Goal: Task Accomplishment & Management: Manage account settings

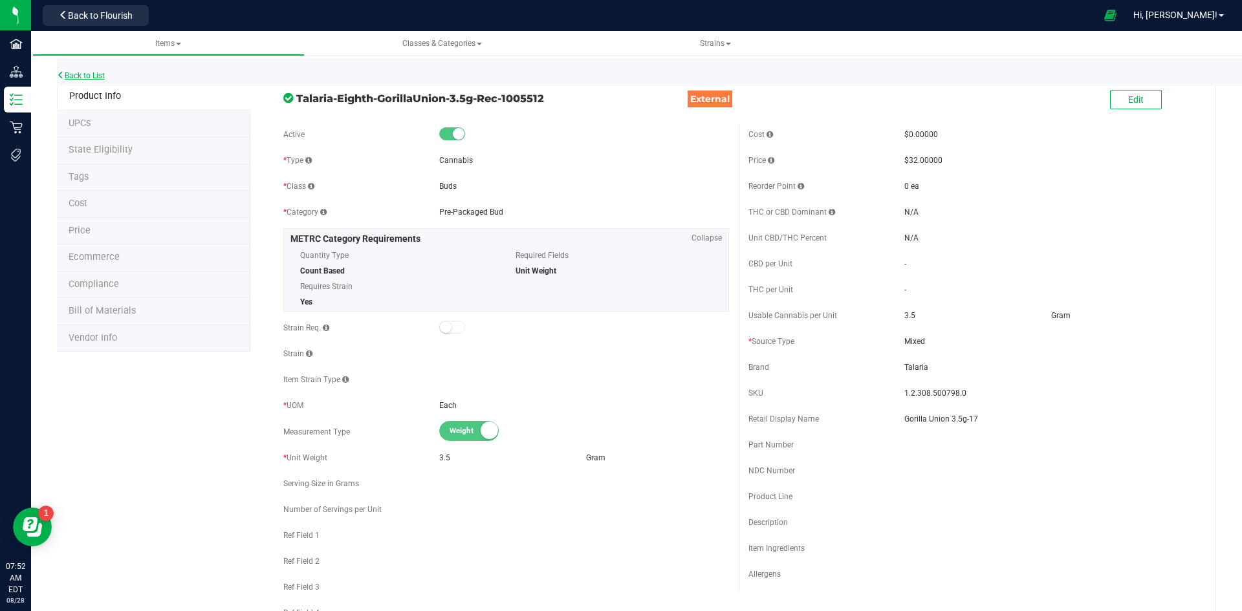
click at [70, 78] on link "Back to List" at bounding box center [81, 75] width 48 height 9
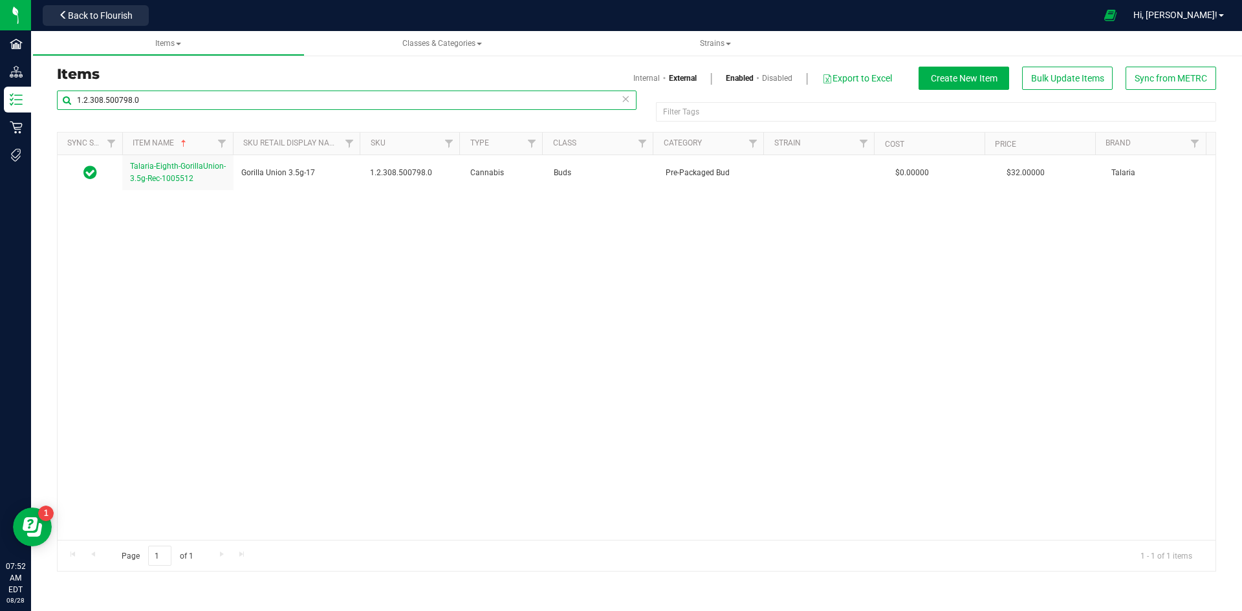
click at [188, 103] on input "1.2.308.500798.0" at bounding box center [346, 100] width 579 height 19
click at [640, 75] on link "Internal" at bounding box center [646, 78] width 27 height 12
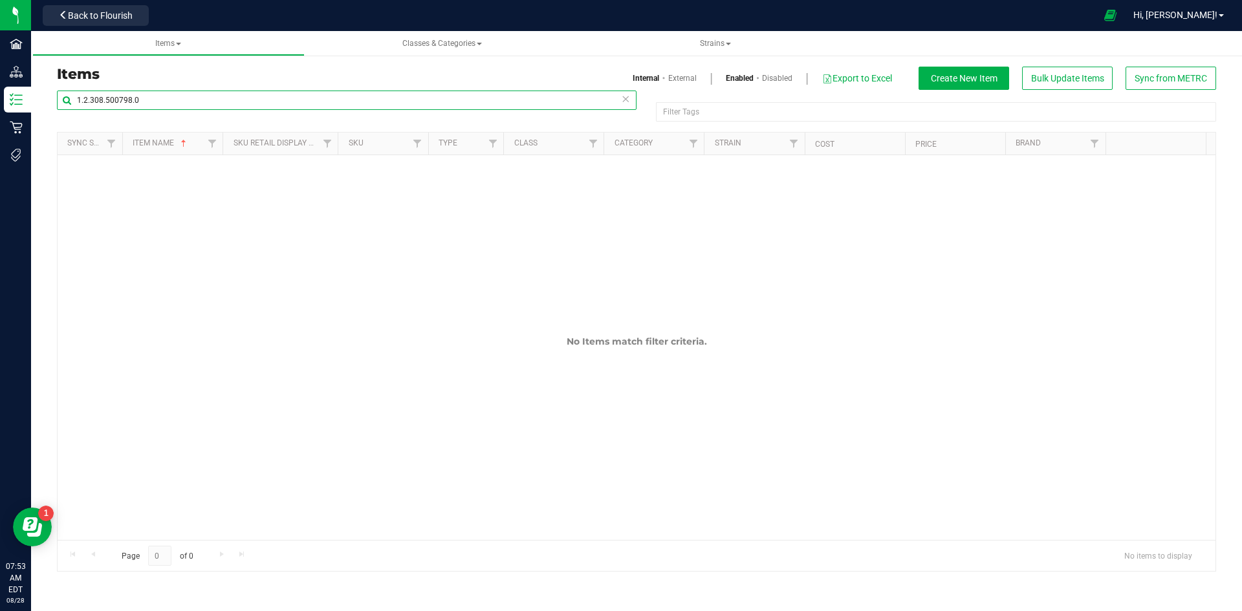
click at [181, 95] on input "1.2.308.500798.0" at bounding box center [346, 100] width 579 height 19
paste input "16.110658.263814"
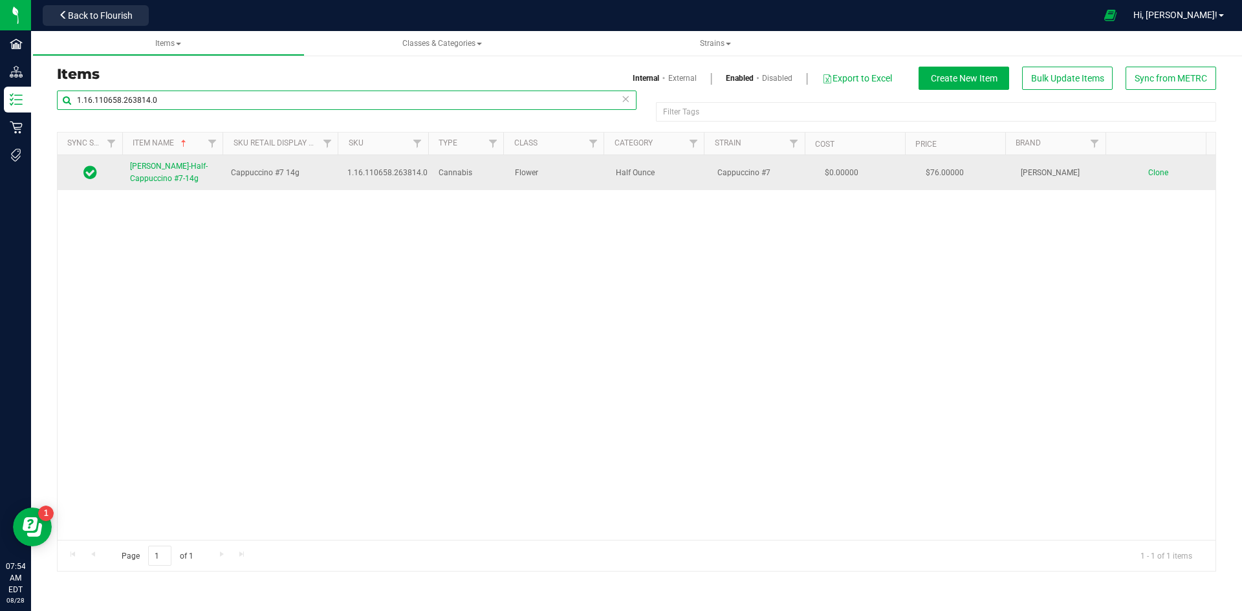
type input "1.16.110658.263814.0"
click at [160, 167] on span "Slater-Half-Cappuccino #7-14g" at bounding box center [169, 172] width 78 height 21
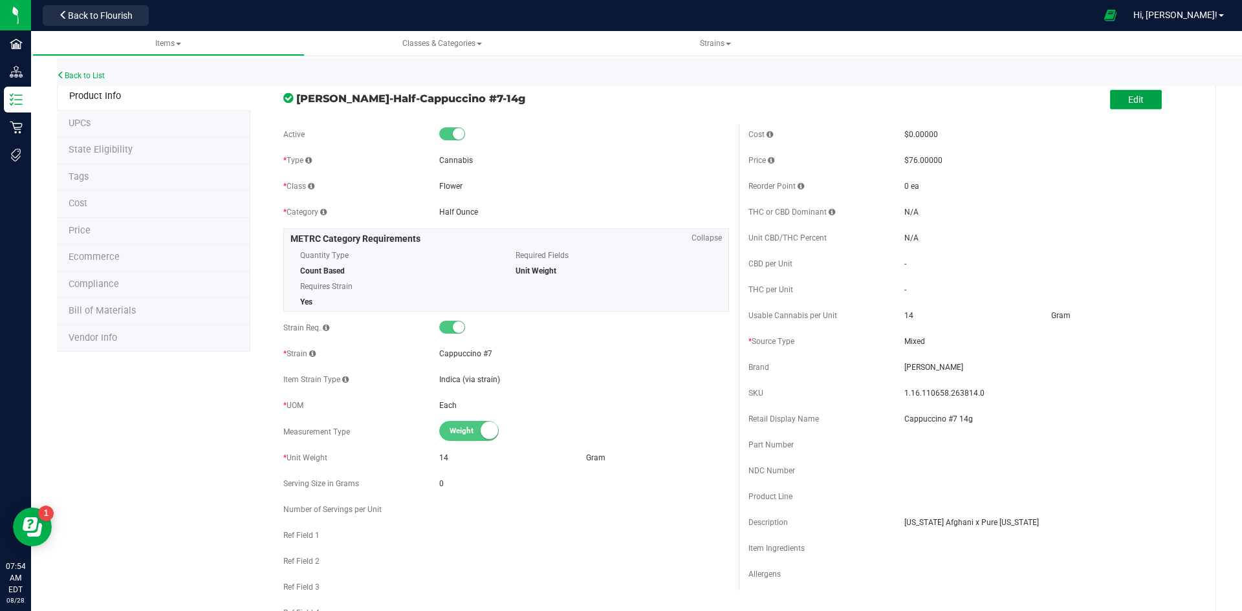
click at [1136, 106] on button "Edit" at bounding box center [1136, 99] width 52 height 19
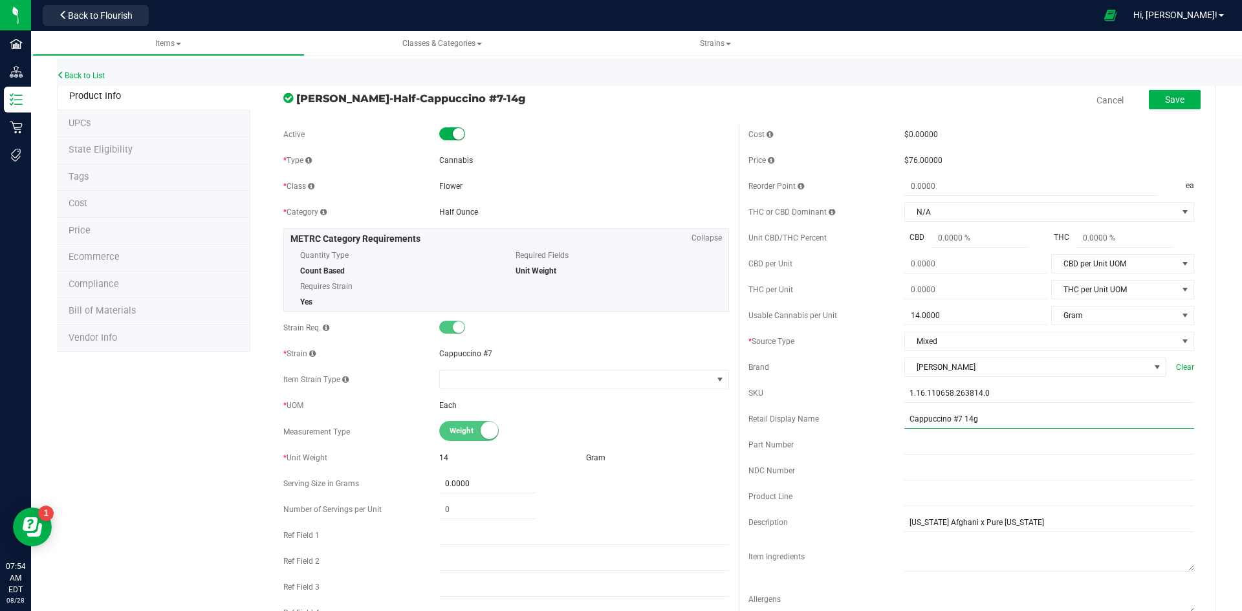
click at [1020, 421] on input "Cappuccino #7 14g" at bounding box center [1049, 418] width 290 height 19
click at [972, 419] on input "Cappuccino #7 14g -43" at bounding box center [1049, 418] width 290 height 19
click at [975, 418] on input "Cappuccino #7 14g -43" at bounding box center [1049, 418] width 290 height 19
type input "Cappuccino #7 14g -43"
click at [1160, 105] on button "Save" at bounding box center [1175, 99] width 52 height 19
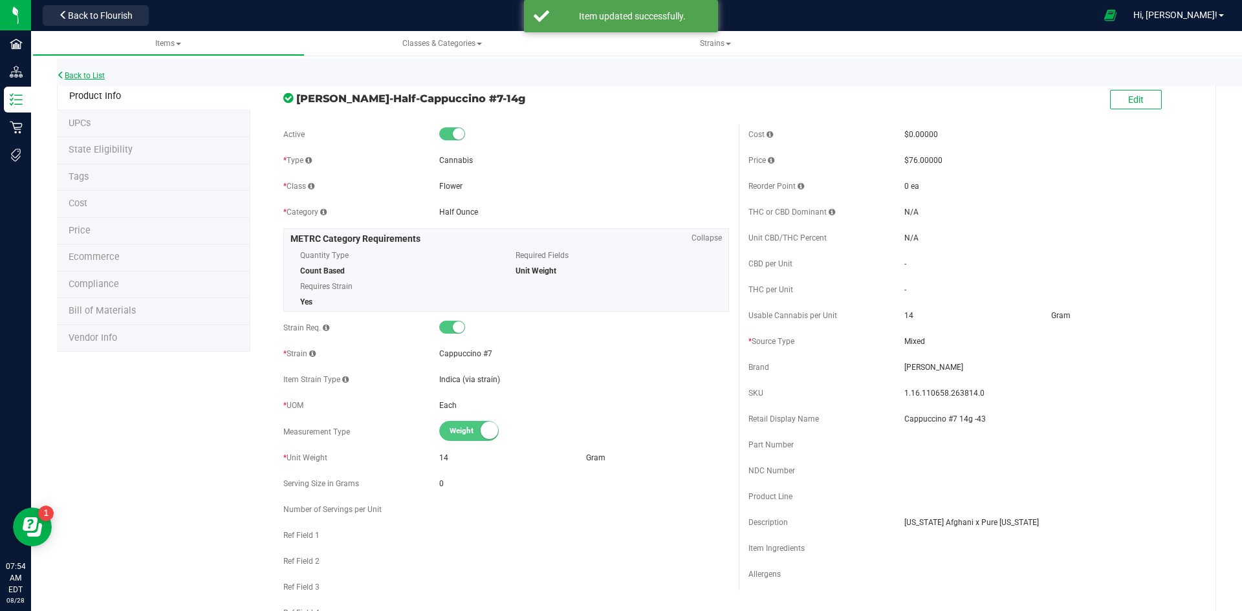
click at [96, 76] on link "Back to List" at bounding box center [81, 75] width 48 height 9
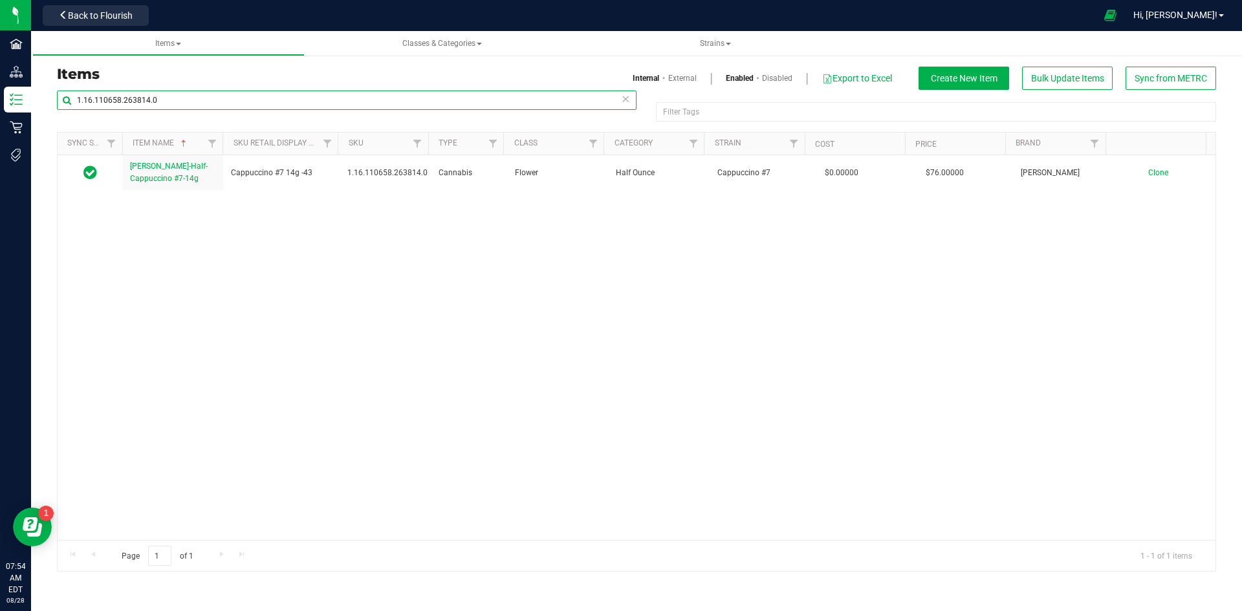
click at [179, 96] on input "1.16.110658.263814.0" at bounding box center [346, 100] width 579 height 19
paste input "220.70269"
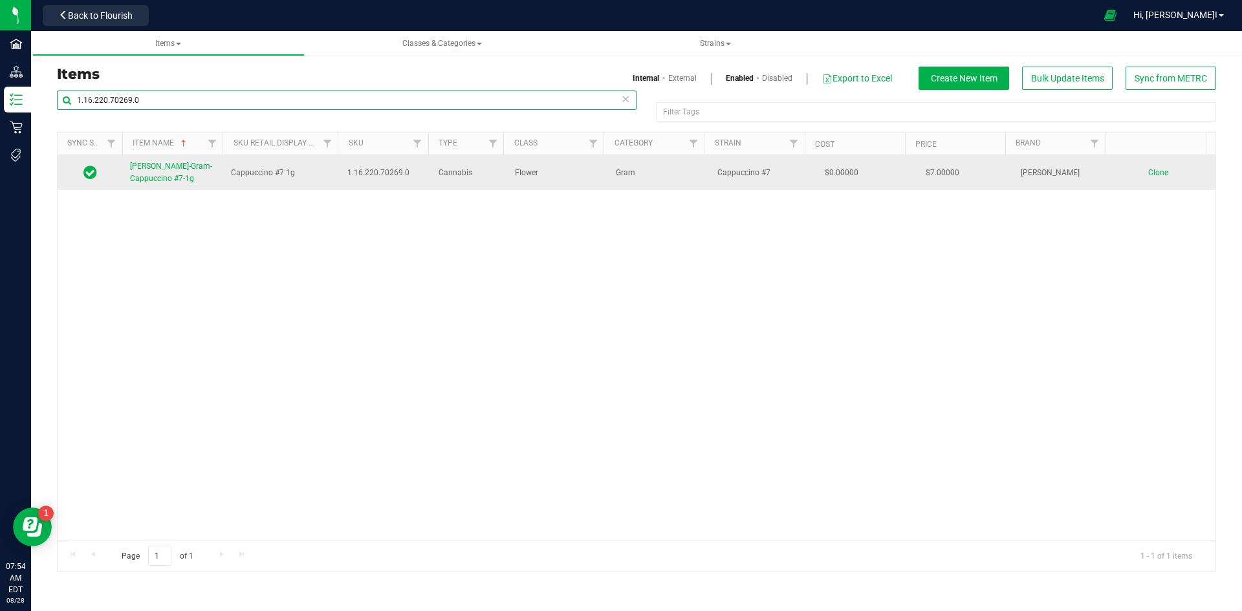
type input "1.16.220.70269.0"
click at [167, 164] on span "Slater-Gram-Cappuccino #7-1g" at bounding box center [171, 172] width 82 height 21
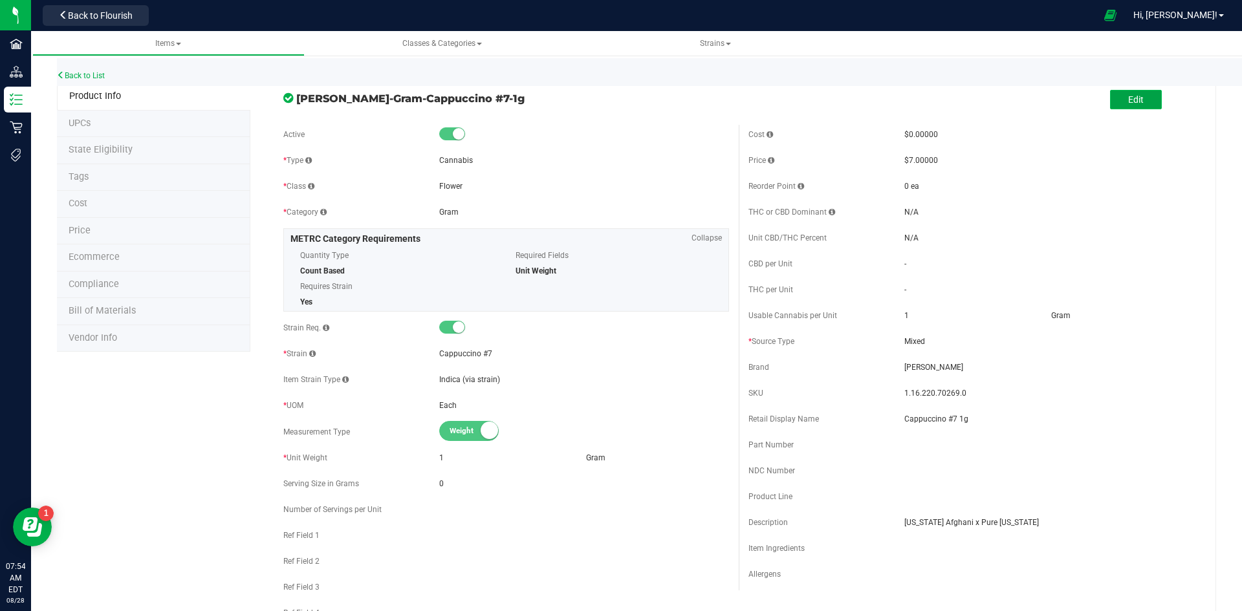
click at [1128, 100] on span "Edit" at bounding box center [1136, 99] width 16 height 10
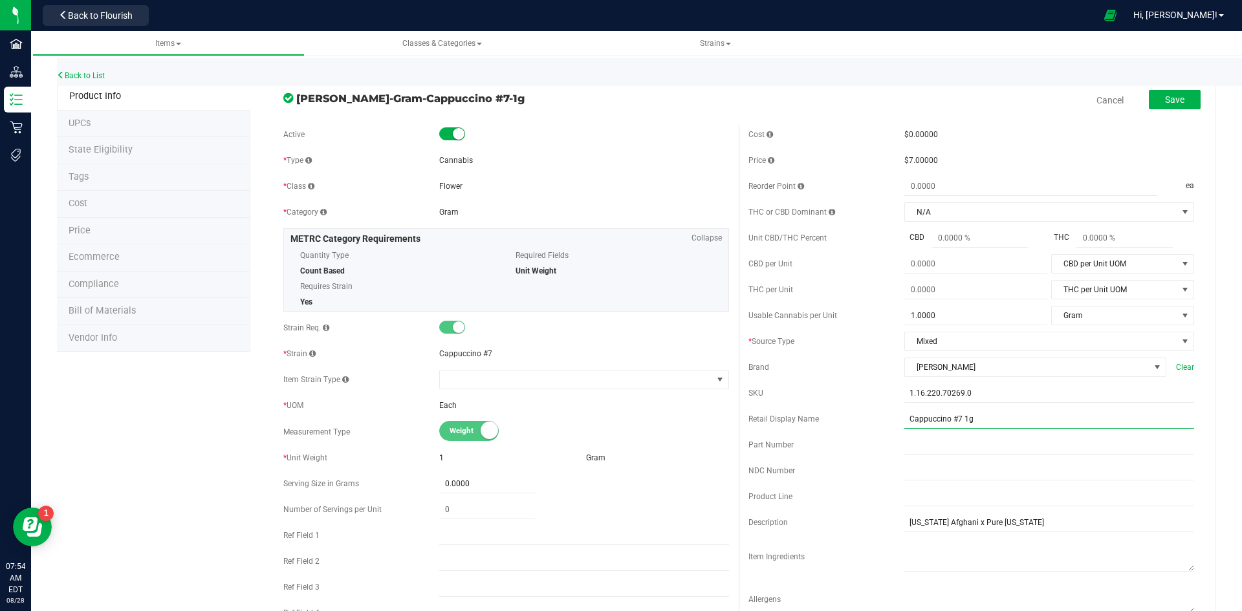
click at [980, 413] on input "Cappuccino #7 1g" at bounding box center [1049, 418] width 290 height 19
type input "Cappuccino #7 1g -43"
click at [1169, 97] on span "Save" at bounding box center [1174, 99] width 19 height 10
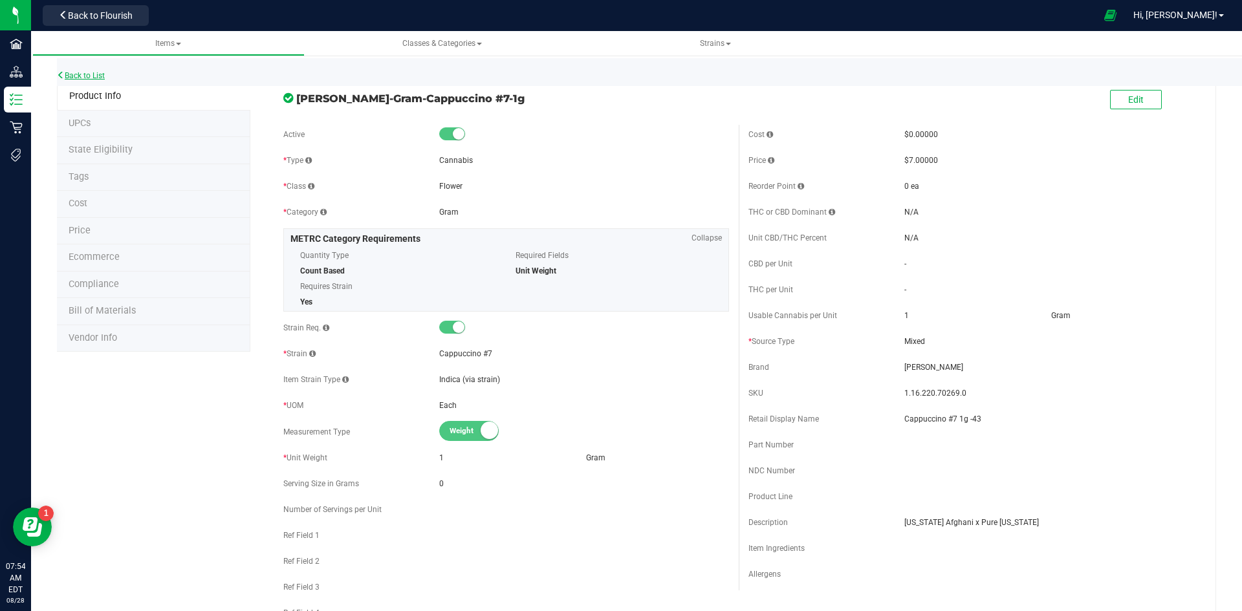
click at [103, 73] on link "Back to List" at bounding box center [81, 75] width 48 height 9
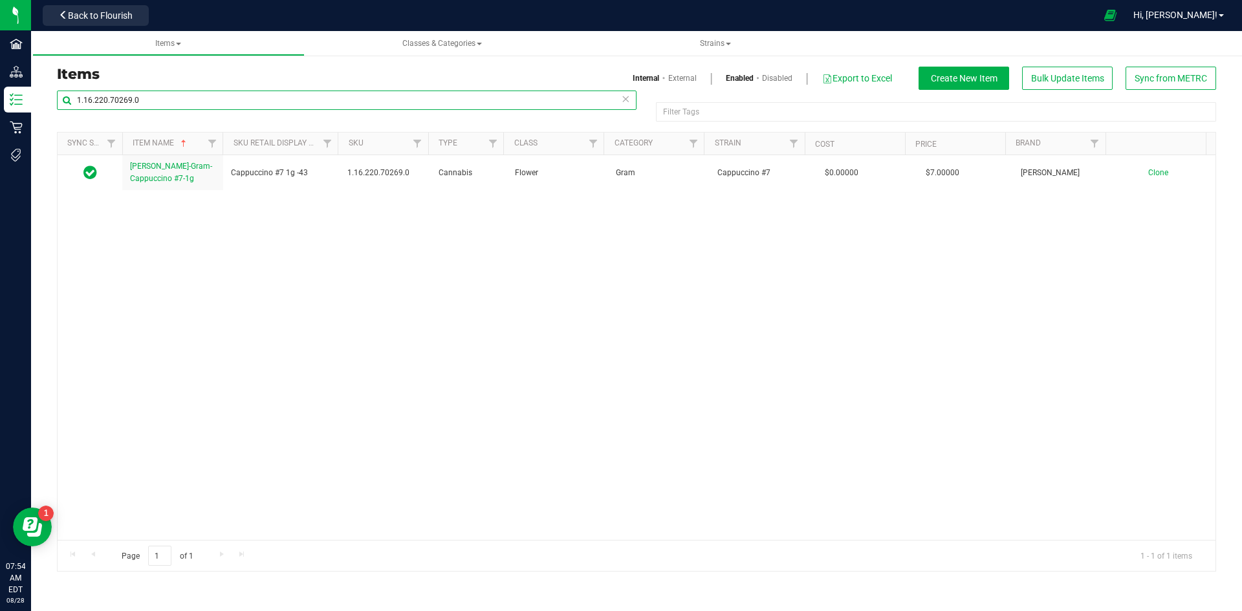
click at [229, 105] on input "1.16.220.70269.0" at bounding box center [346, 100] width 579 height 19
paste input "18.70266"
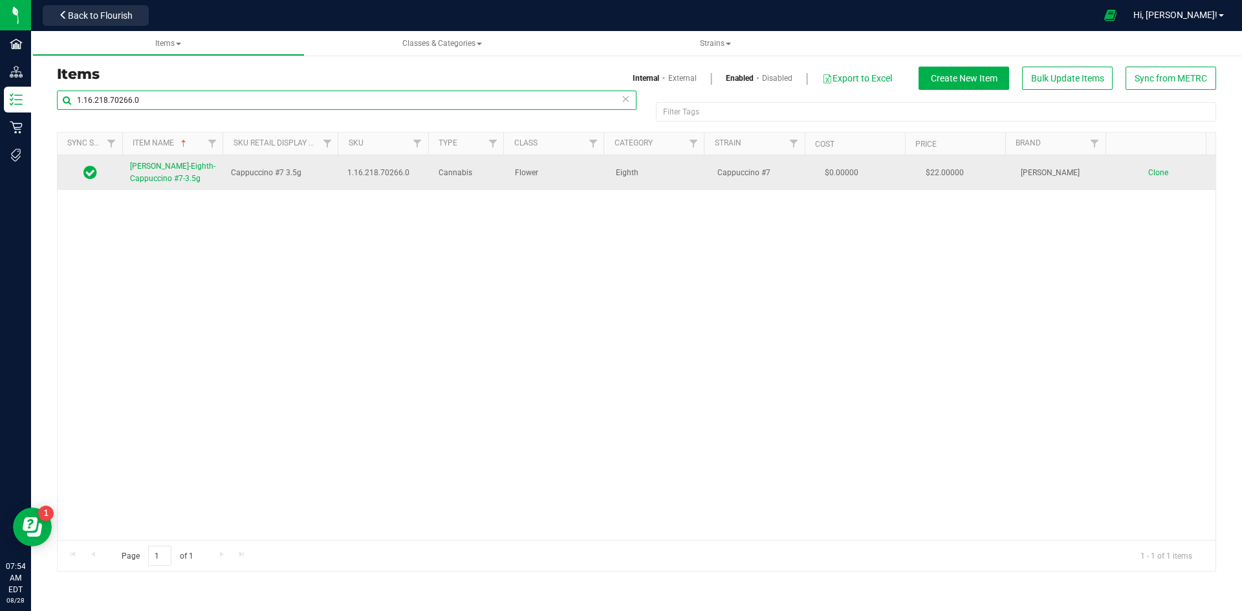
type input "1.16.218.70266.0"
click at [168, 164] on span "Slater-Eighth-Cappuccino #7-3.5g" at bounding box center [172, 172] width 85 height 21
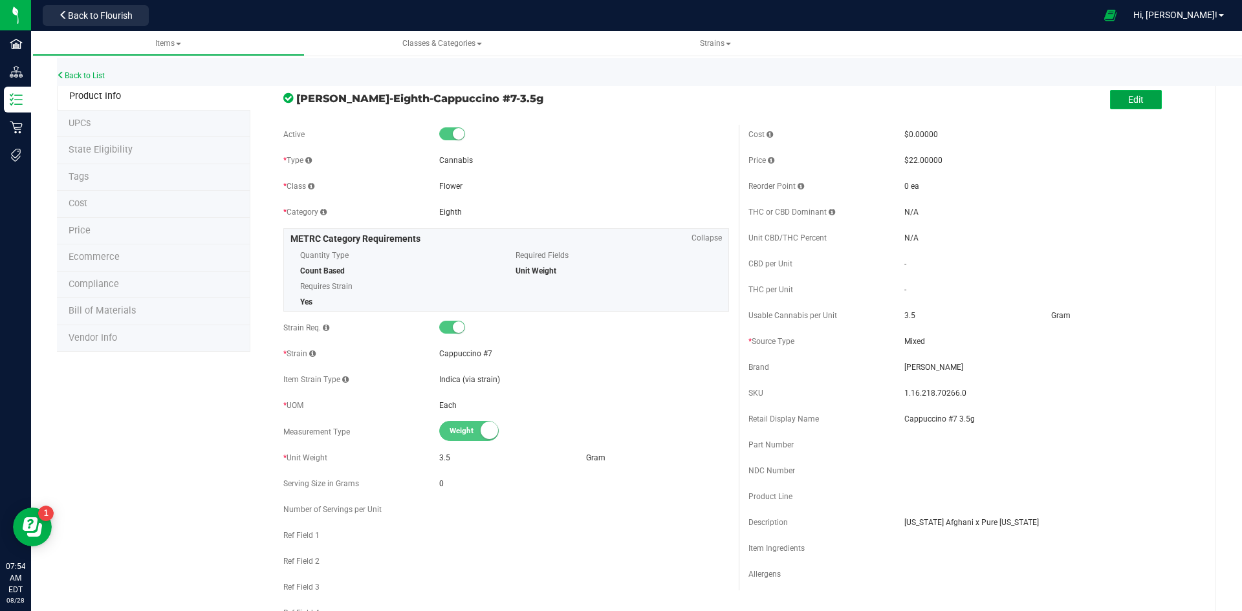
click at [1115, 109] on button "Edit" at bounding box center [1136, 99] width 52 height 19
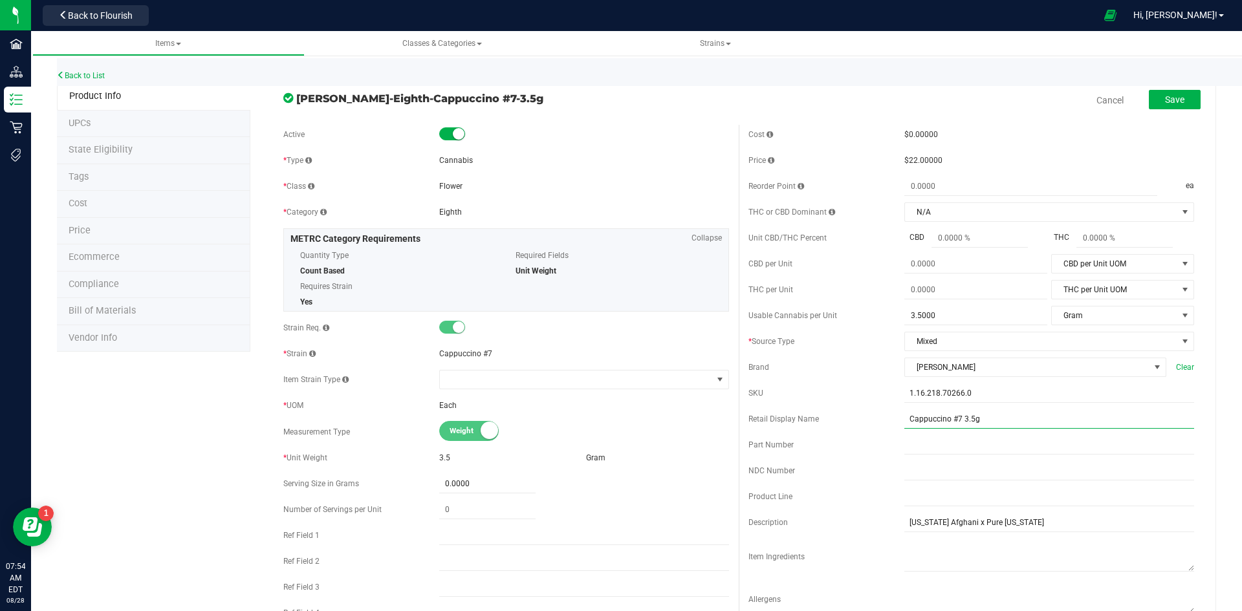
click at [991, 418] on input "Cappuccino #7 3.5g" at bounding box center [1049, 418] width 290 height 19
type input "Cappuccino #7 3.5g -43"
click at [1172, 96] on span "Save" at bounding box center [1174, 99] width 19 height 10
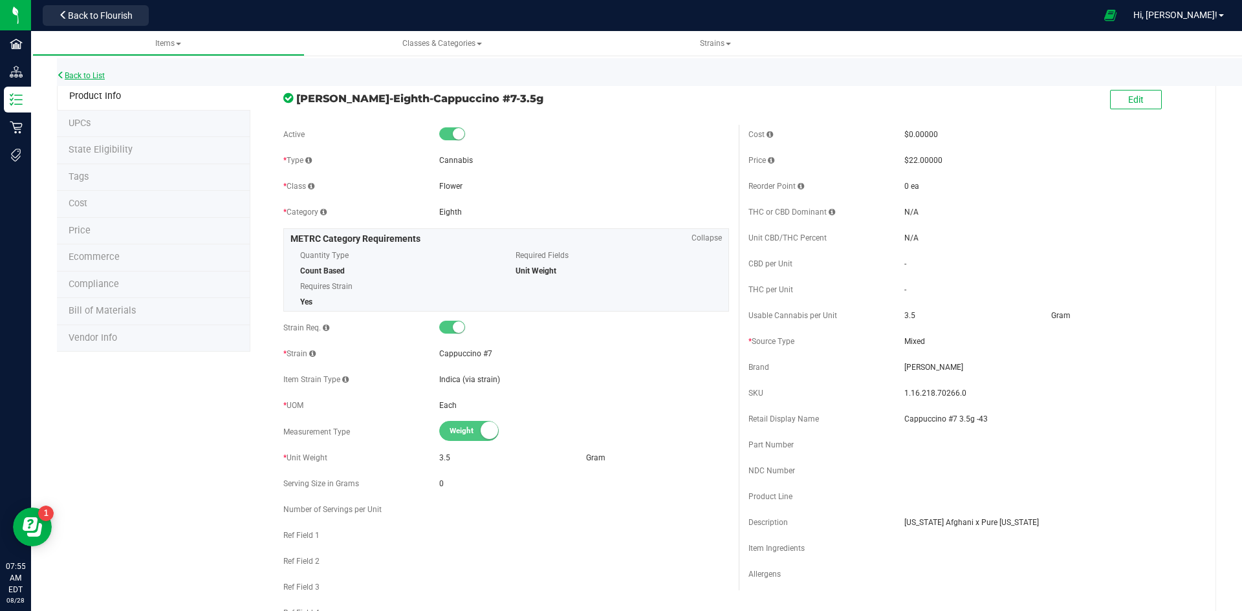
click at [87, 74] on link "Back to List" at bounding box center [81, 75] width 48 height 9
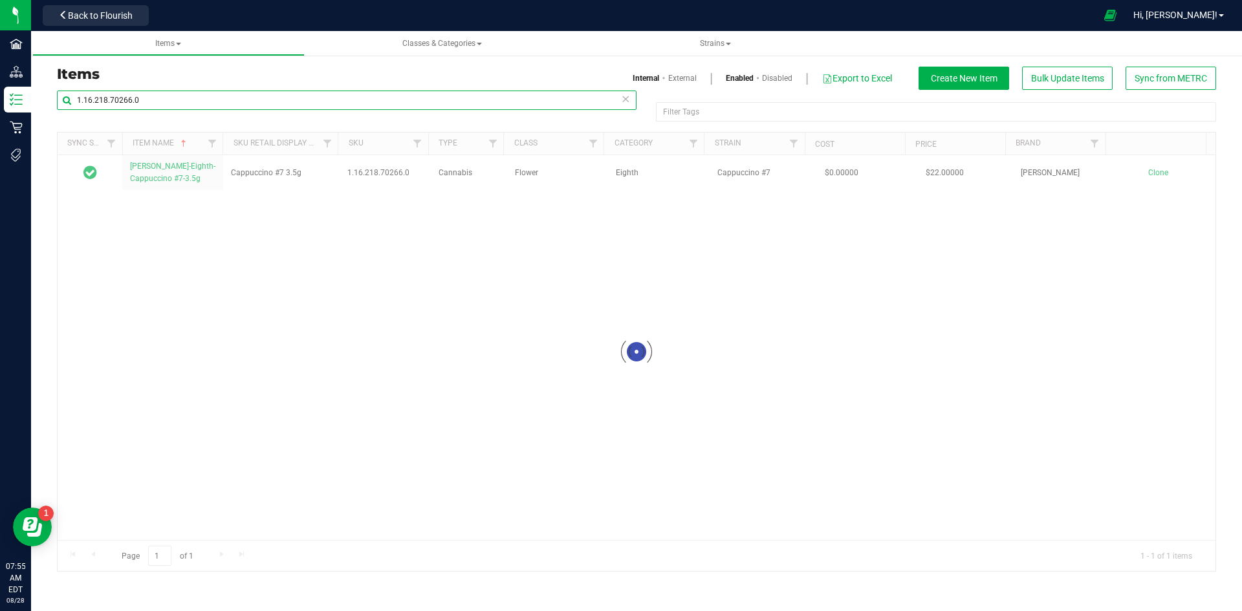
click at [358, 101] on input "1.16.218.70266.0" at bounding box center [346, 100] width 579 height 19
paste input "36.70513"
type input "1.16.236.70513.0"
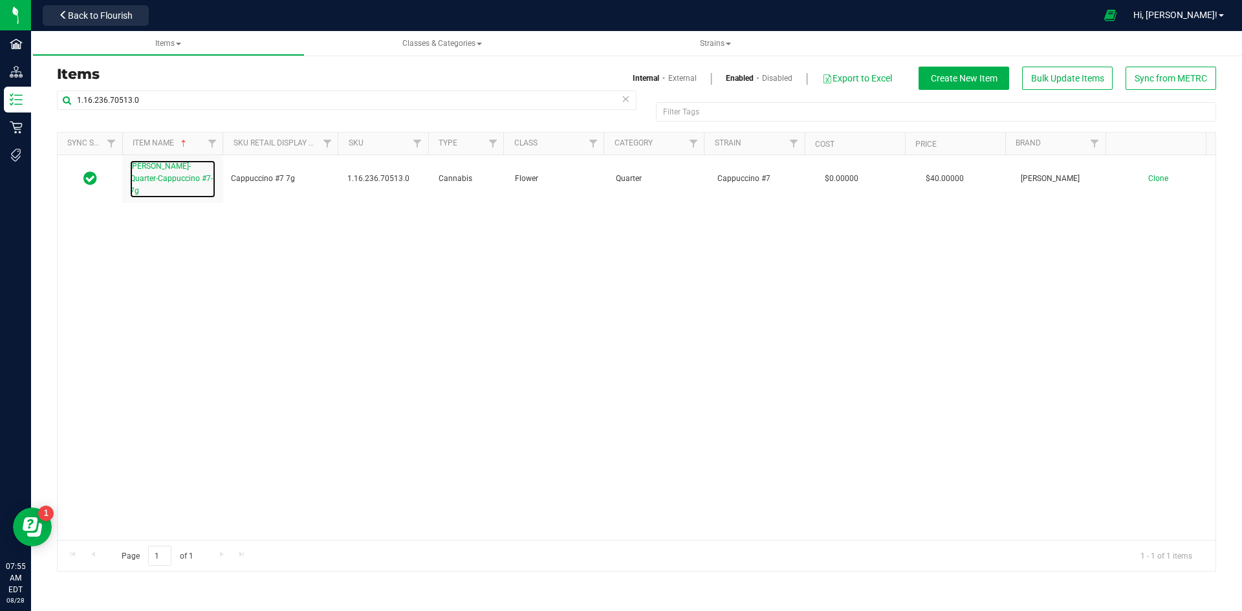
click at [151, 173] on link "Slater-Quarter-Cappuccino #7-7g" at bounding box center [172, 179] width 85 height 38
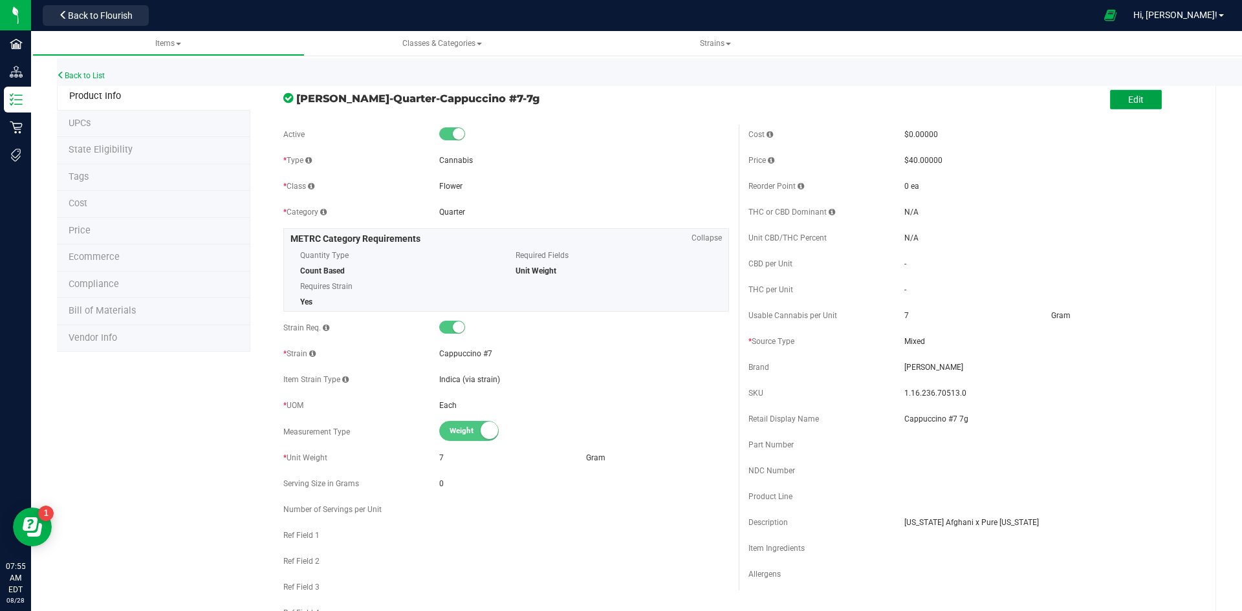
click at [1114, 92] on button "Edit" at bounding box center [1136, 99] width 52 height 19
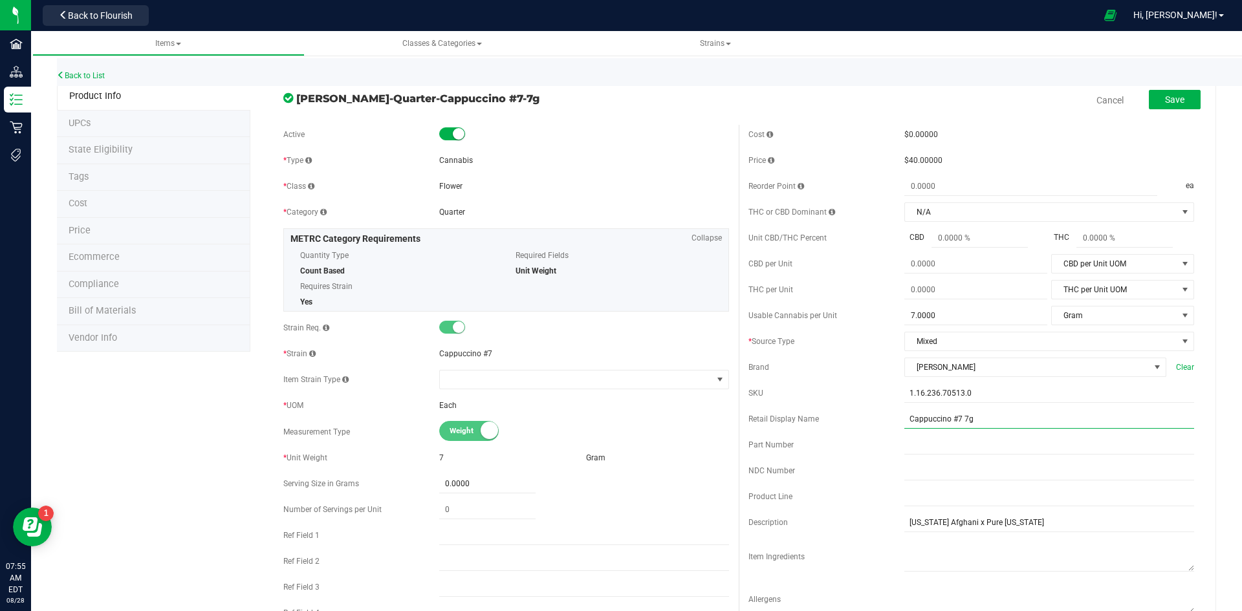
click at [999, 426] on input "Cappuccino #7 7g" at bounding box center [1049, 418] width 290 height 19
type input "Cappuccino #7 7g -43"
click at [1164, 109] on button "Save" at bounding box center [1175, 99] width 52 height 19
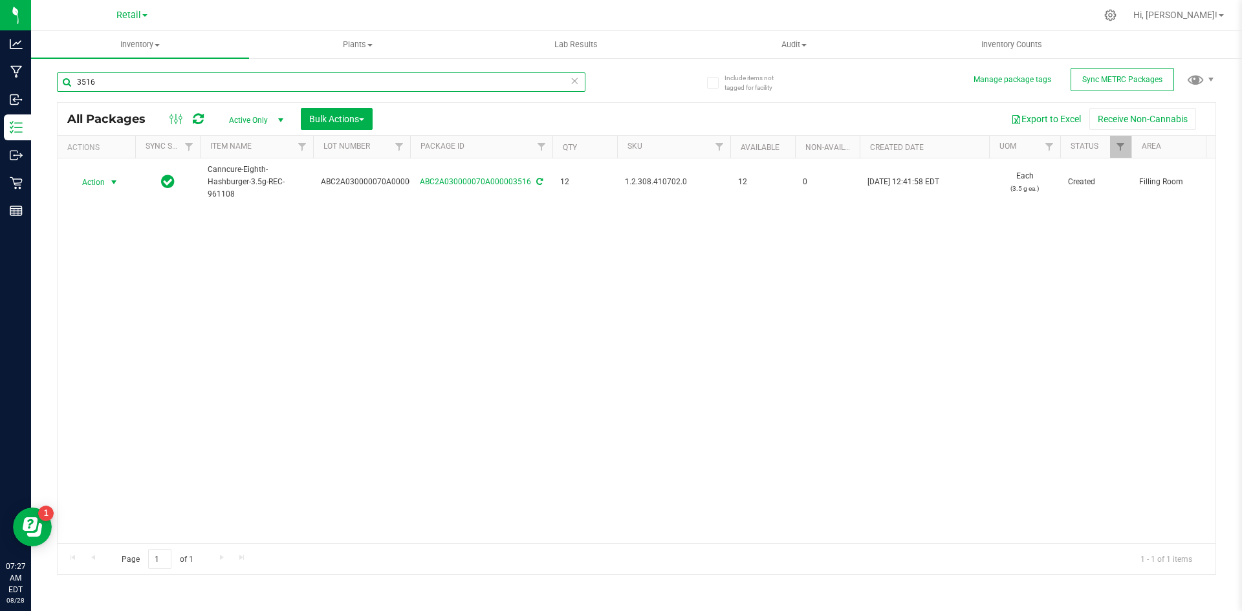
click at [167, 75] on input "3516" at bounding box center [321, 81] width 528 height 19
paste input "1.16.218.70266.0"
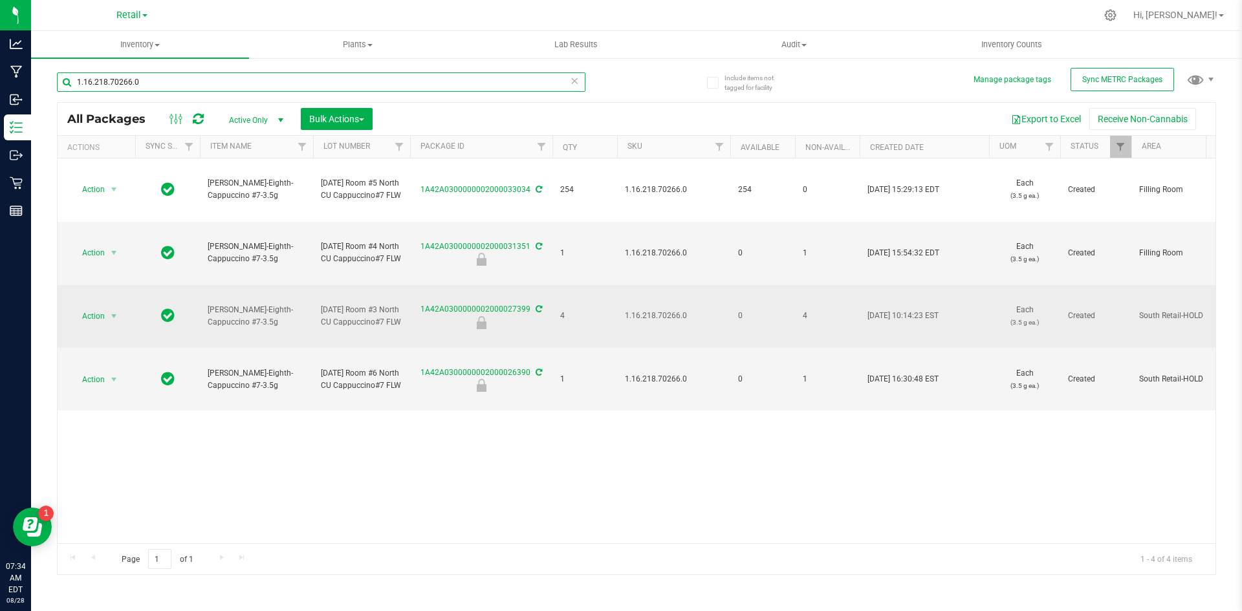
type input "1.16.218.70266.0"
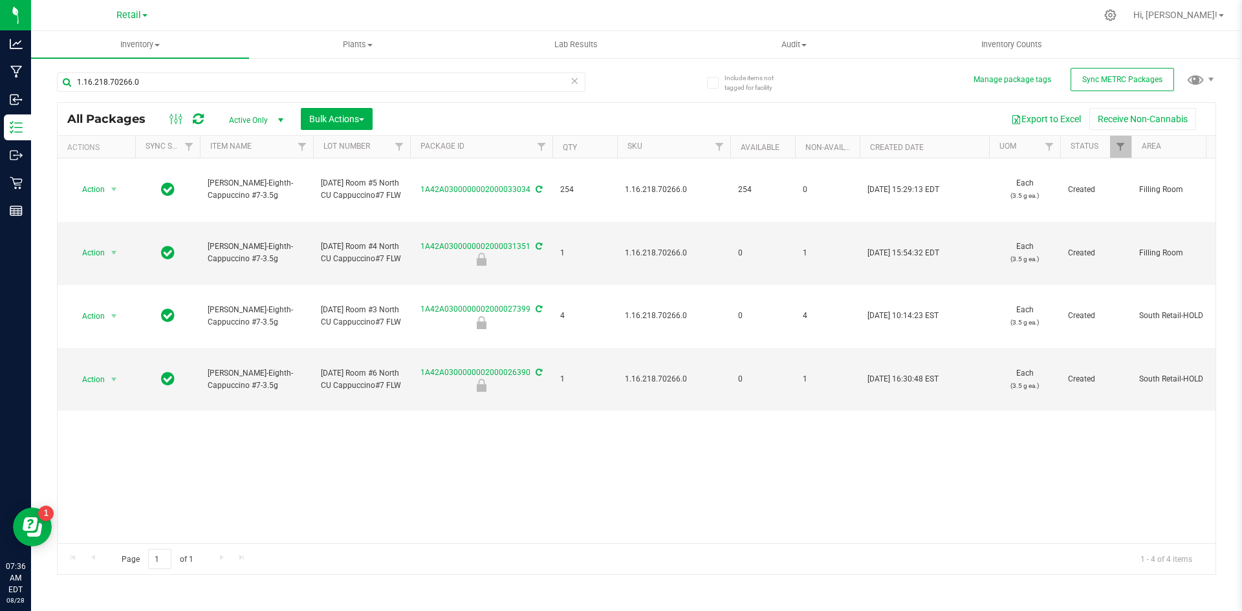
click at [469, 473] on div "Action Action Adjust qty Create package Edit attributes Global inventory Locate…" at bounding box center [637, 350] width 1158 height 385
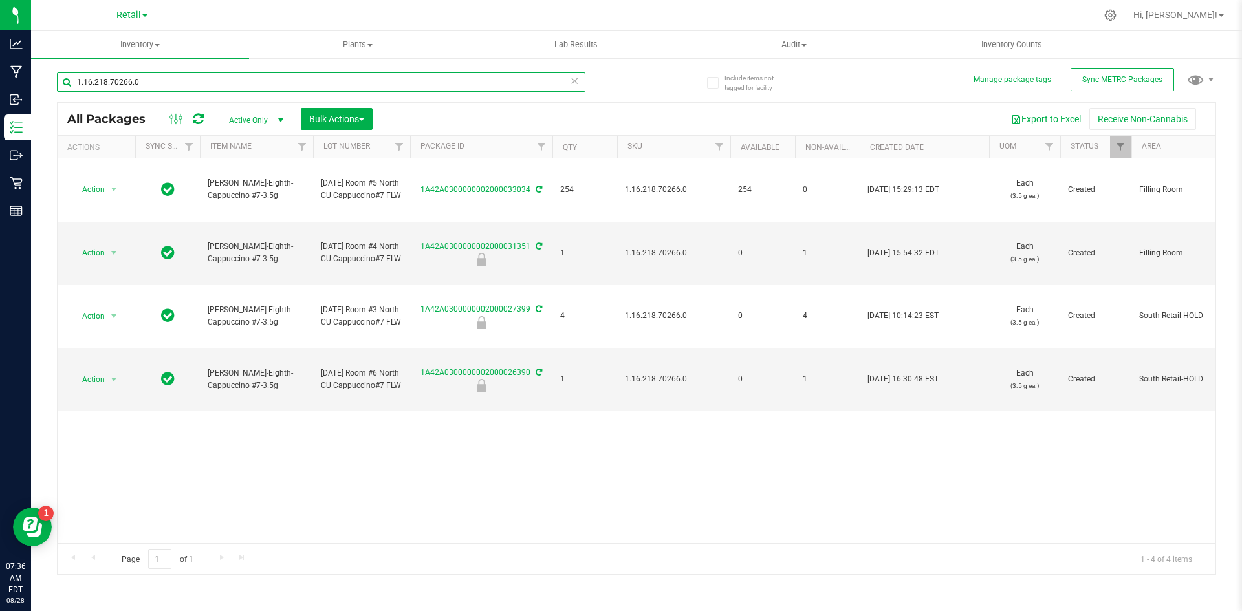
click at [174, 74] on input "1.16.218.70266.0" at bounding box center [321, 81] width 528 height 19
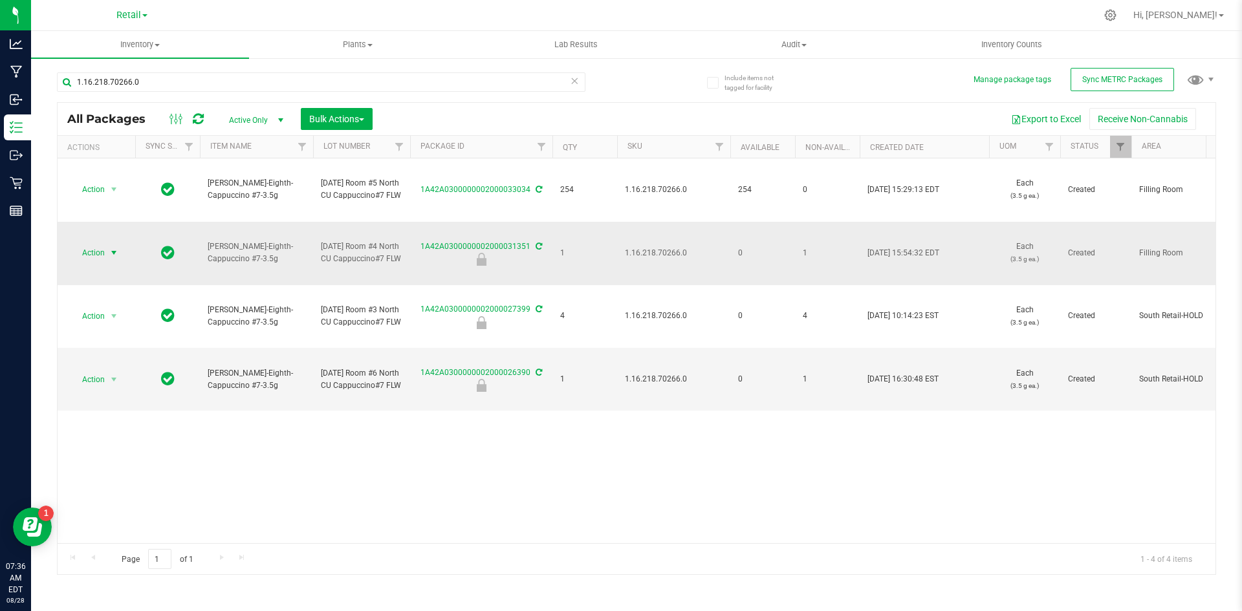
click at [91, 250] on span "Action" at bounding box center [87, 253] width 35 height 18
drag, startPoint x: 106, startPoint y: 399, endPoint x: 122, endPoint y: 405, distance: 16.8
click at [116, 424] on body "Analytics Manufacturing Inbound Inventory Outbound Retail Reports 07:48 AM EDT …" at bounding box center [621, 305] width 1242 height 611
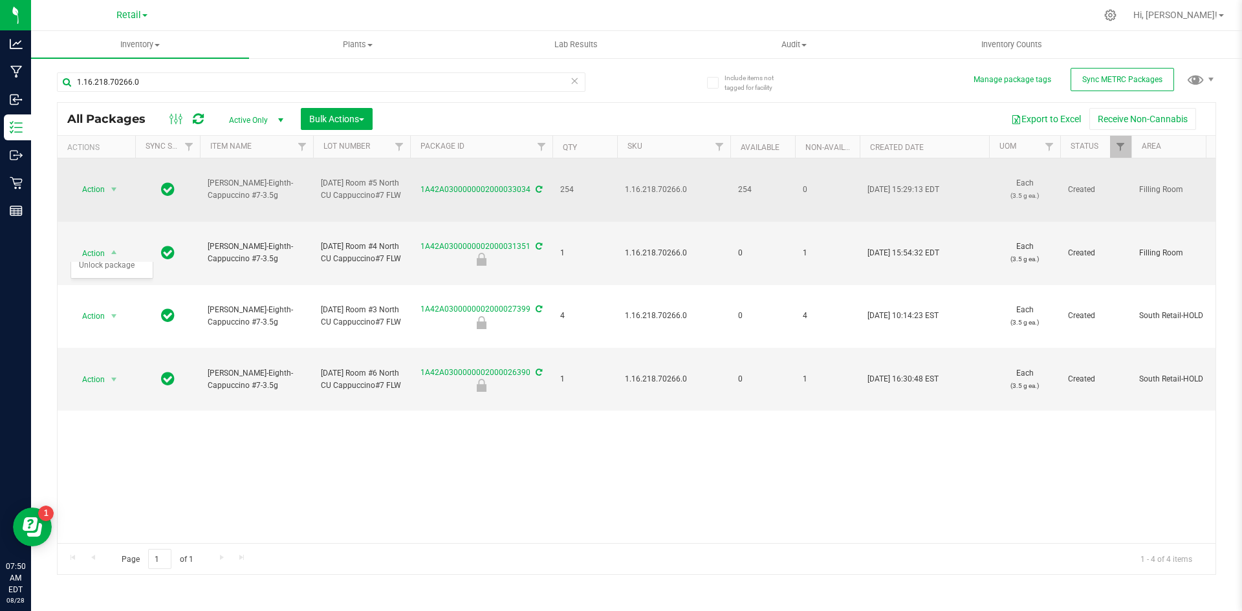
click at [643, 180] on td "1.16.218.70266.0" at bounding box center [673, 189] width 113 height 63
click at [643, 188] on span "1.16.218.70266.0" at bounding box center [674, 190] width 98 height 12
